Goal: Check status: Check status

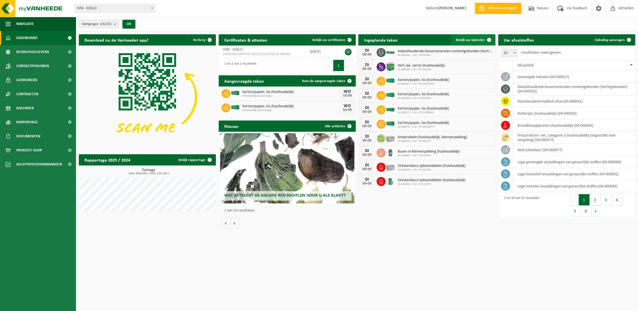
click at [468, 39] on span "Bekijk uw kalender" at bounding box center [470, 40] width 29 height 4
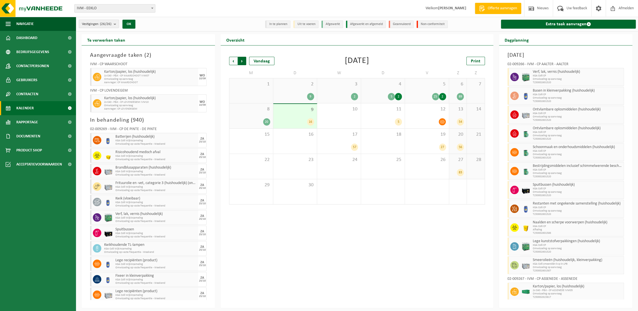
click at [231, 63] on span "Vorige" at bounding box center [233, 61] width 8 height 8
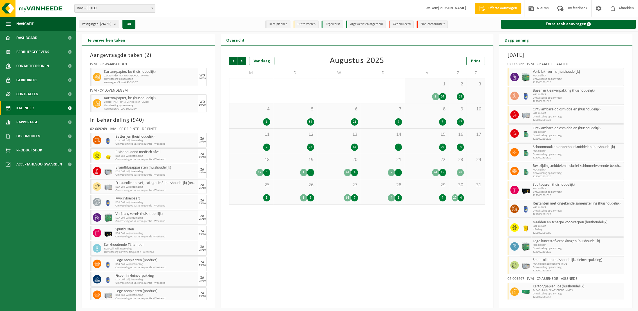
click at [428, 93] on div "1 2 34" at bounding box center [427, 90] width 44 height 25
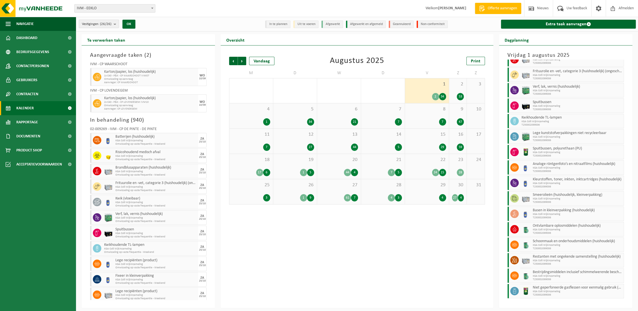
scroll to position [415, 0]
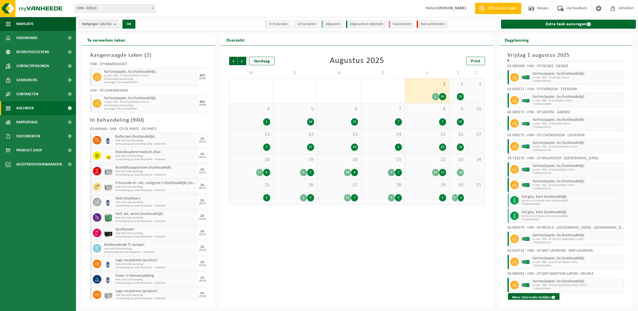
click at [116, 25] on b "submit" at bounding box center [116, 24] width 5 height 8
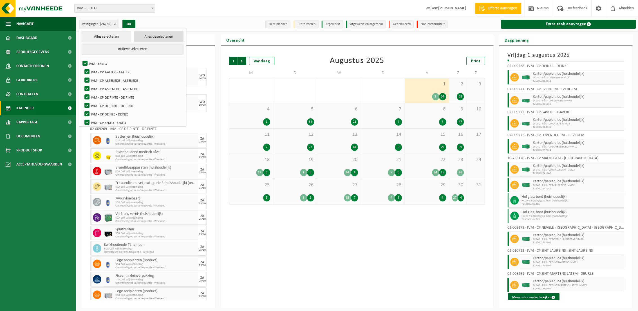
click at [158, 35] on button "Alles deselecteren" at bounding box center [159, 36] width 50 height 11
checkbox input "false"
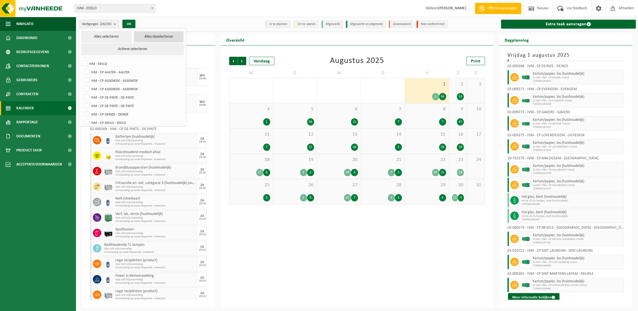
checkbox input "false"
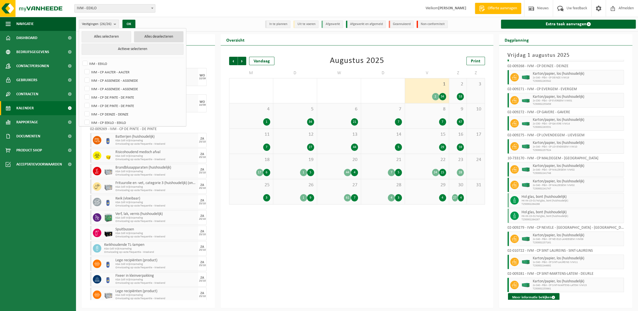
checkbox input "false"
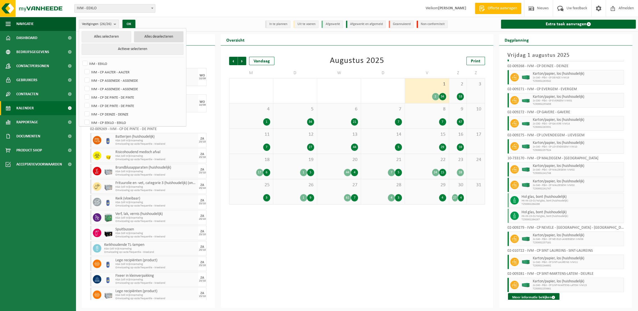
checkbox input "false"
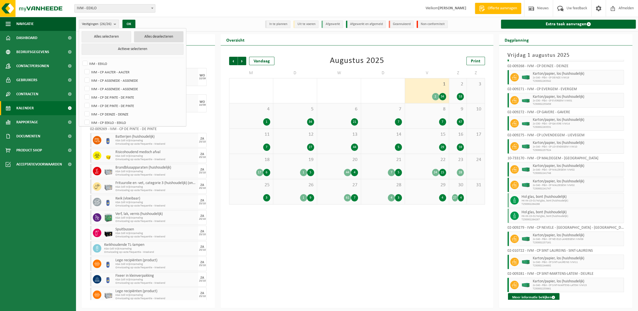
checkbox input "false"
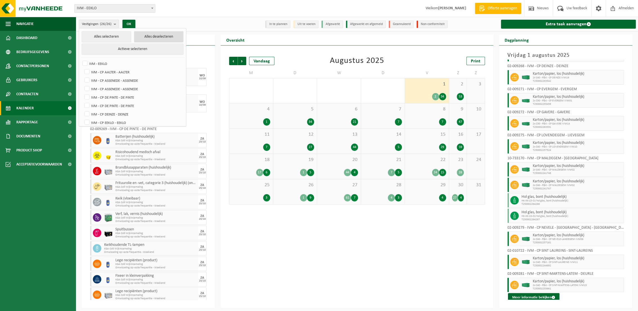
checkbox input "false"
click at [113, 89] on label "IVM - CP DE PINTE - DE PINTE" at bounding box center [133, 90] width 100 height 8
click at [82, 86] on input "IVM - CP DE PINTE - DE PINTE" at bounding box center [82, 85] width 0 height 0
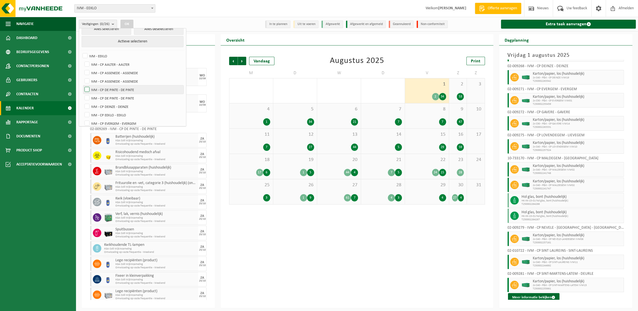
checkbox input "true"
click at [128, 23] on button "OK" at bounding box center [126, 24] width 13 height 9
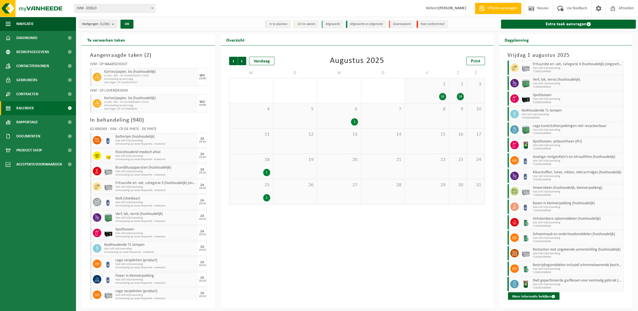
scroll to position [24, 0]
click at [527, 296] on button "Meer informatie bekijken" at bounding box center [533, 296] width 51 height 9
